Goal: Entertainment & Leisure: Consume media (video, audio)

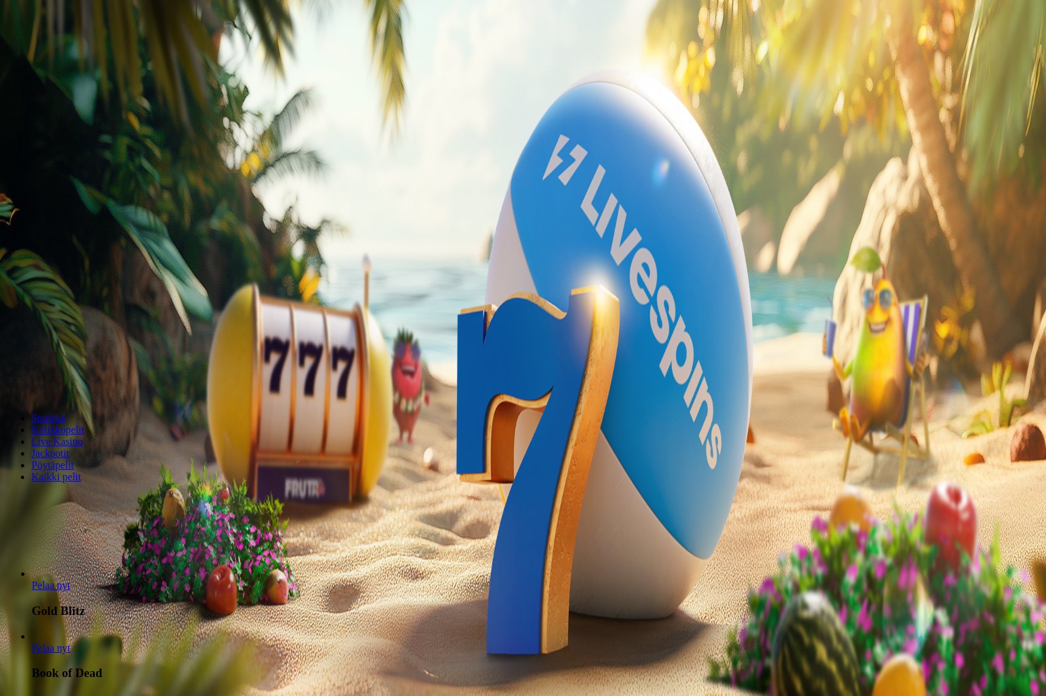
click at [70, 580] on link "Pelaa nyt" at bounding box center [50, 585] width 39 height 11
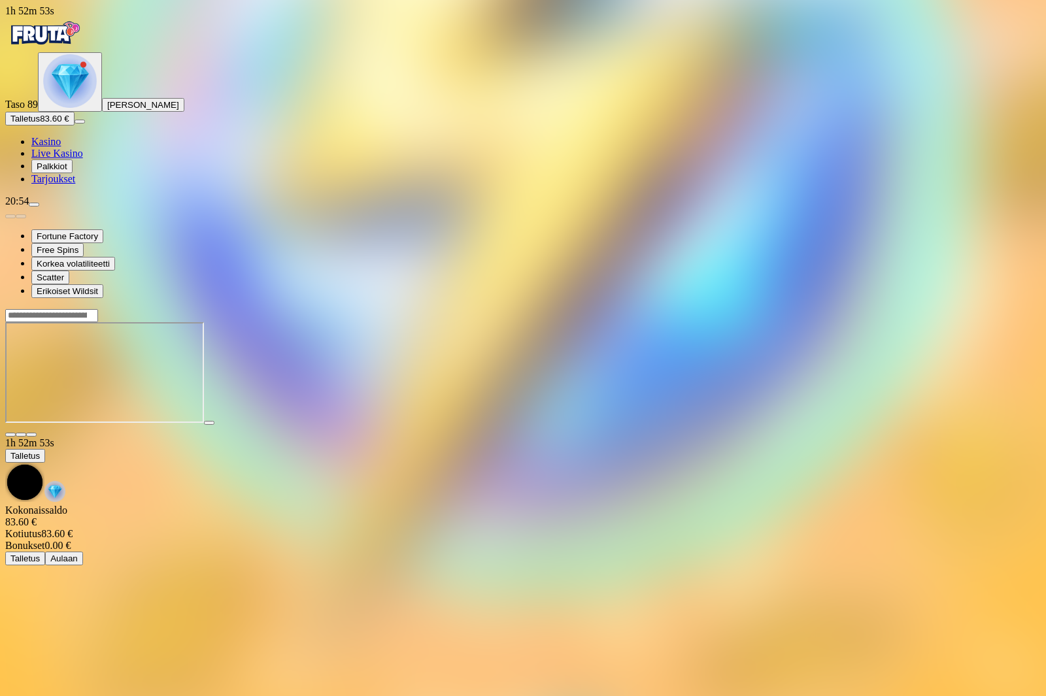
click at [719, 566] on main "1h 52m 53s Talletus Kokonaissaldo 83.60 € Kotiutus 83.60 € Bonukset 0.00 € Tall…" at bounding box center [523, 437] width 1036 height 257
click at [10, 435] on span "close icon" at bounding box center [10, 435] width 0 height 0
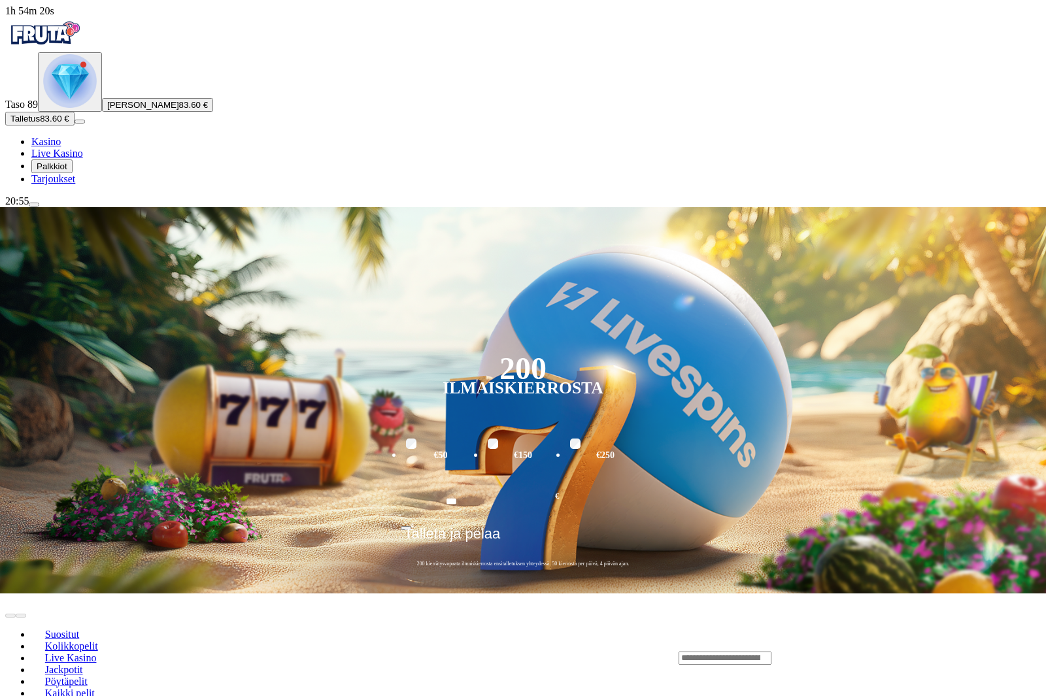
click at [1038, 207] on div "200 Ilmaiskierrosta €50 €150 €250 *** € € Talleta ja pelaa 200 kierrätysvapaata…" at bounding box center [522, 395] width 1119 height 376
click at [34, 205] on span "menu icon" at bounding box center [34, 205] width 0 height 0
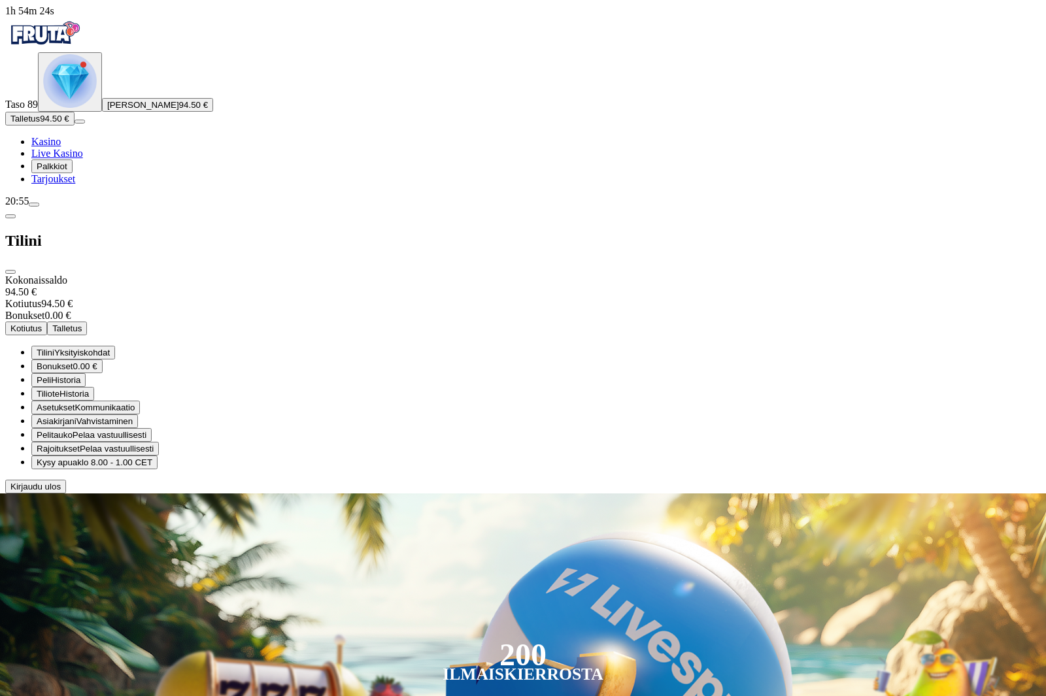
click at [61, 492] on span "Kirjaudu ulos" at bounding box center [35, 487] width 50 height 10
